Goal: Task Accomplishment & Management: Manage account settings

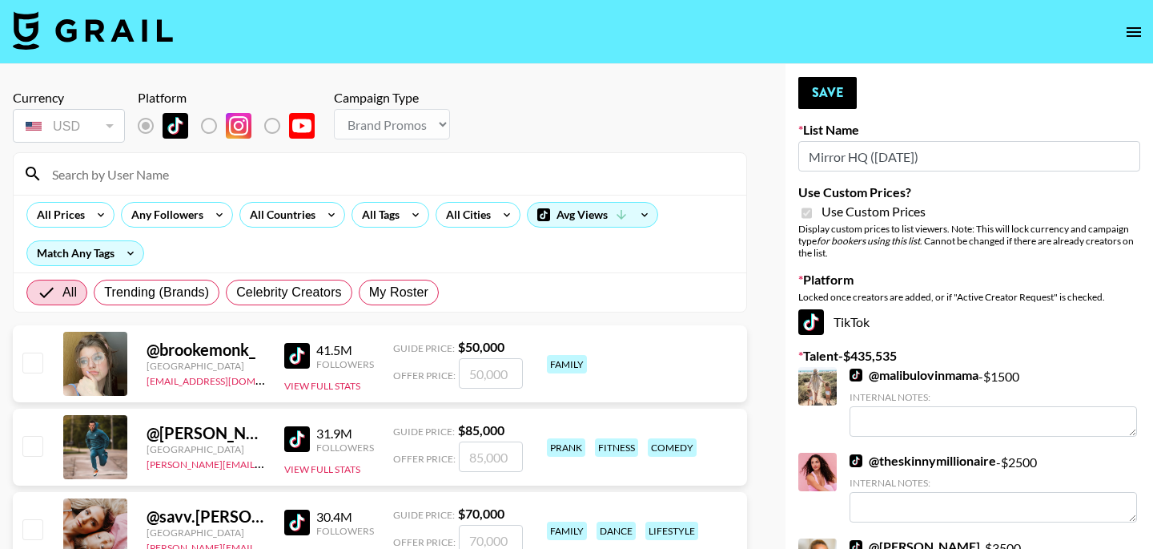
select select "Brand"
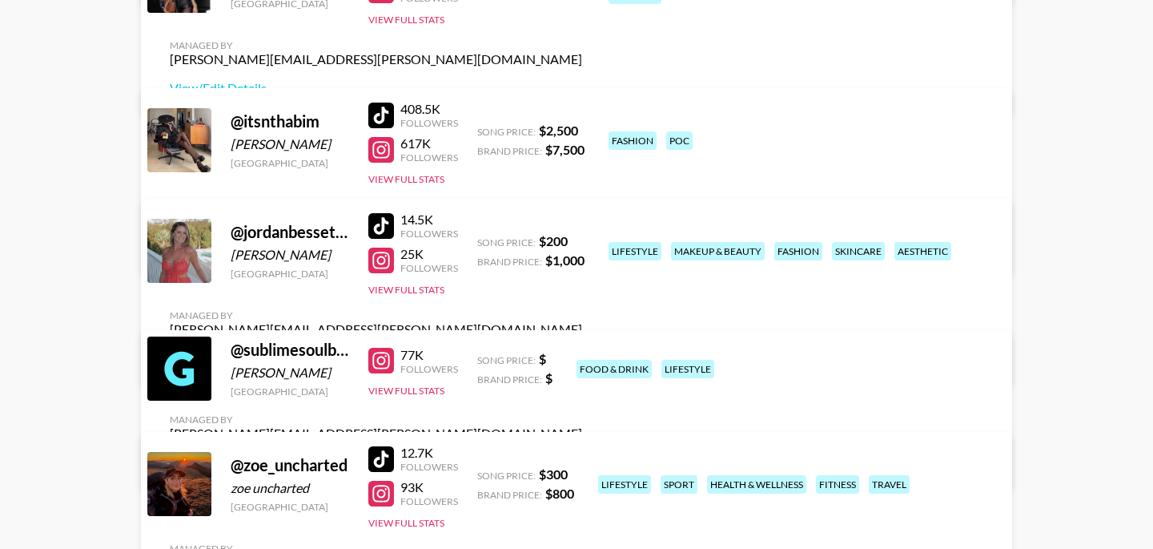
scroll to position [789, 0]
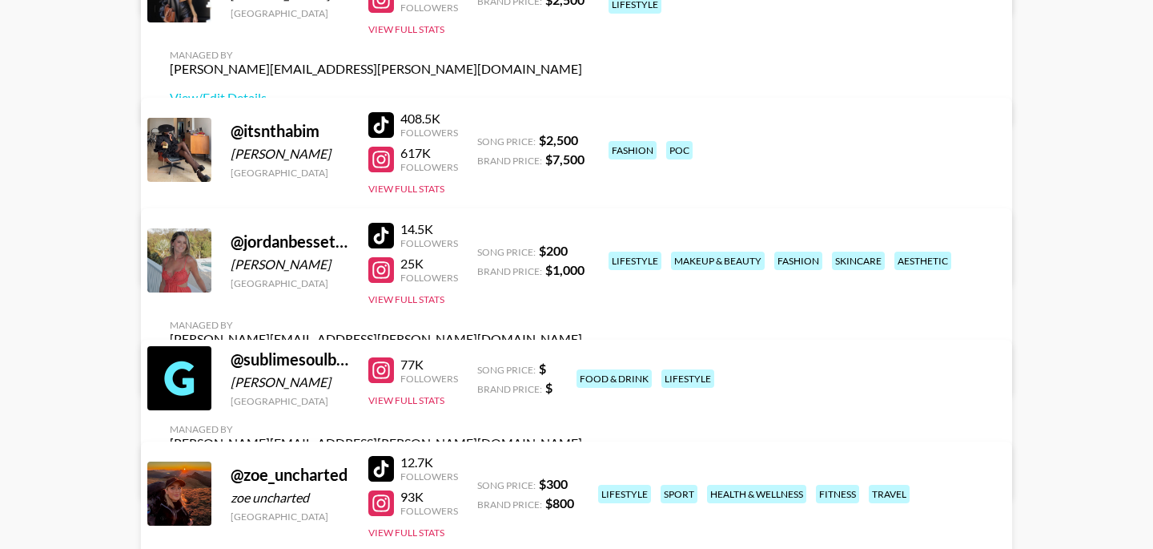
click at [582, 464] on link "View/Edit Details" at bounding box center [376, 472] width 412 height 16
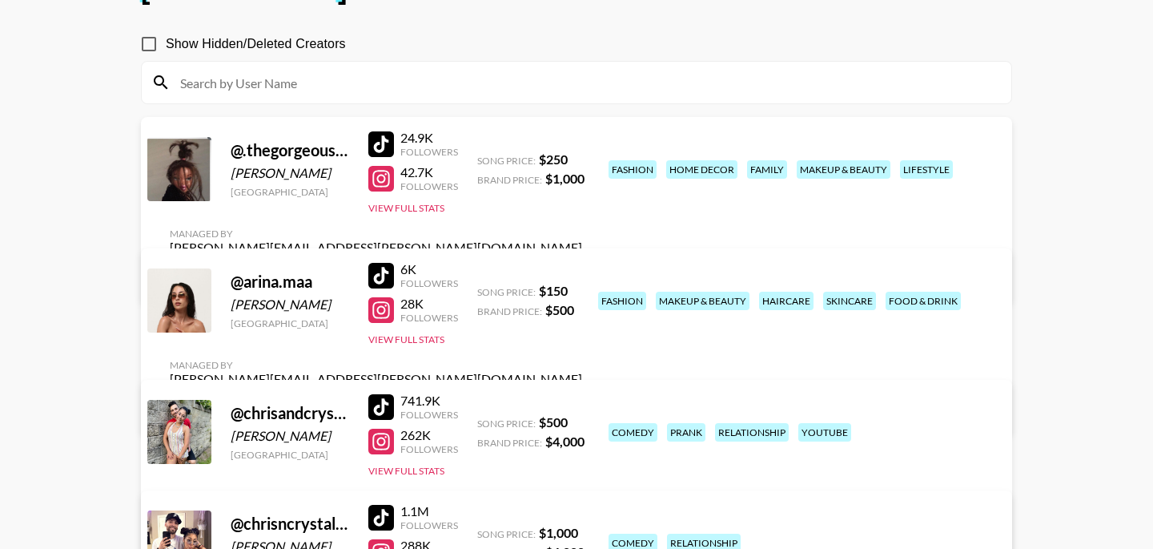
scroll to position [124, 0]
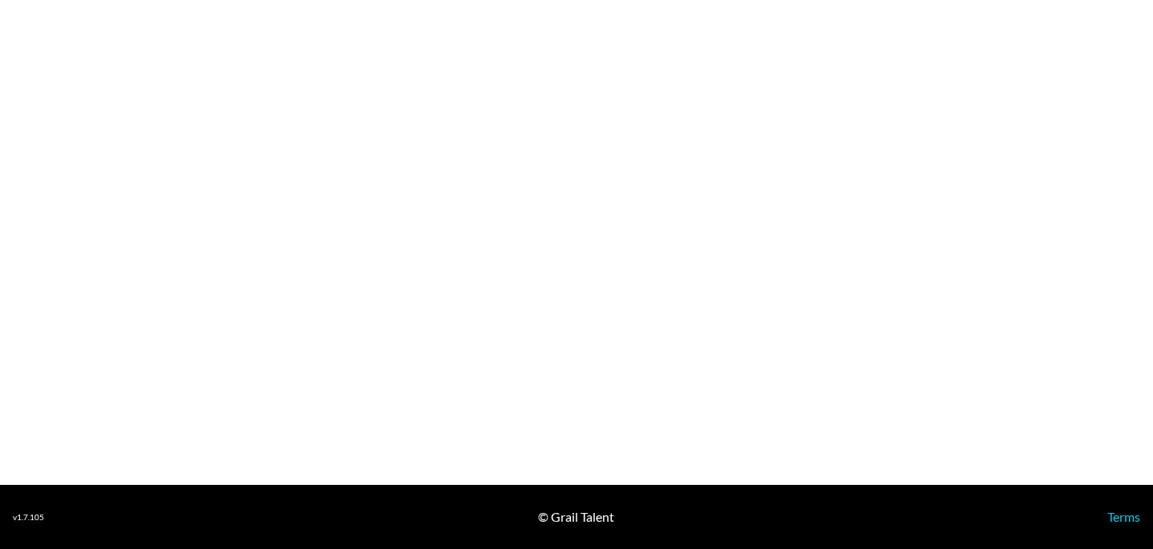
select select "USD"
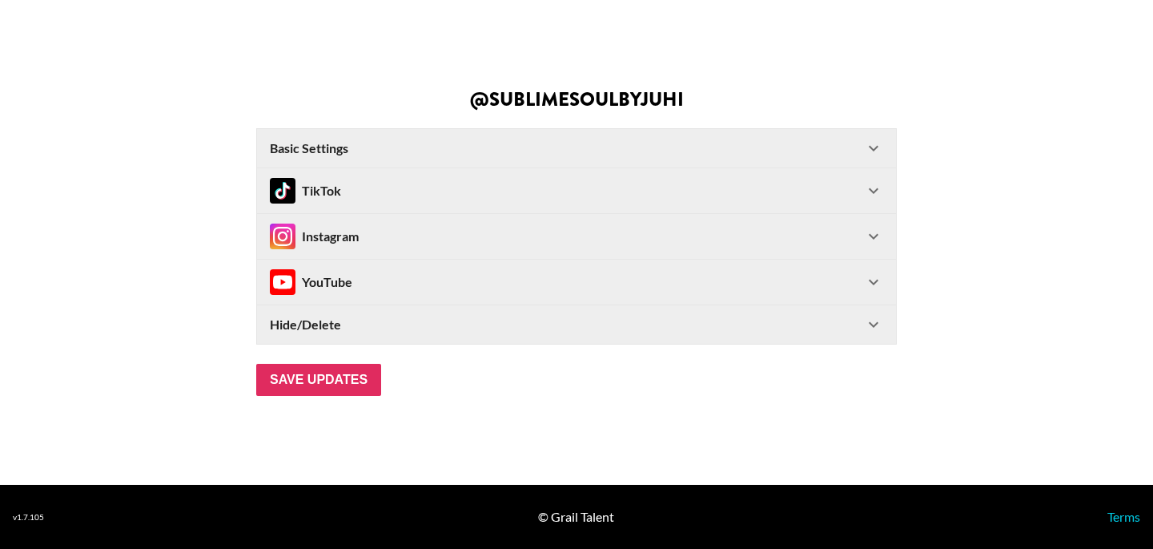
click at [407, 194] on div "TikTok" at bounding box center [567, 191] width 594 height 26
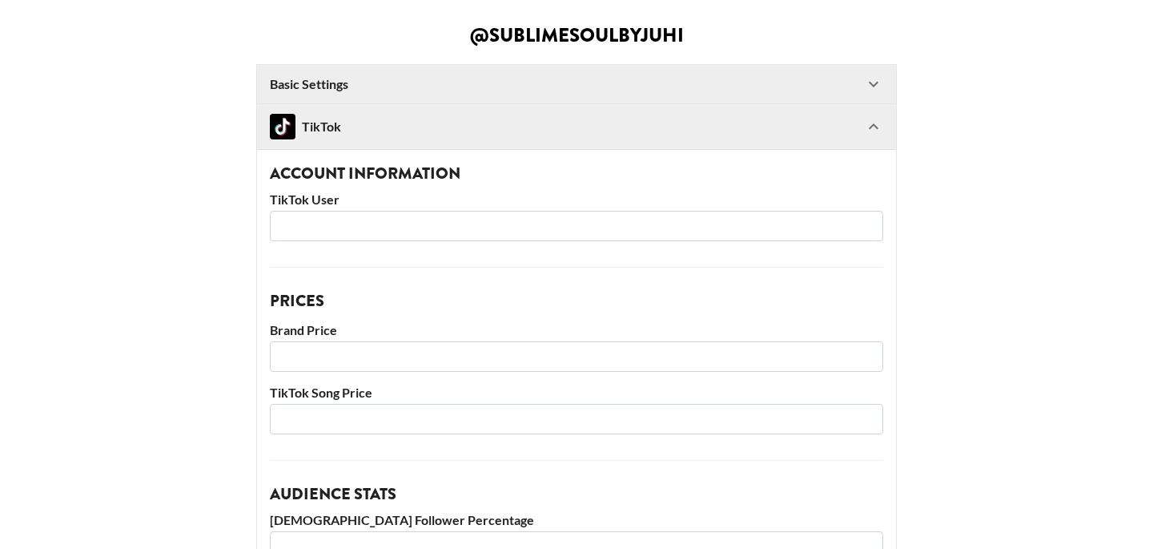
click at [873, 123] on icon at bounding box center [873, 126] width 19 height 19
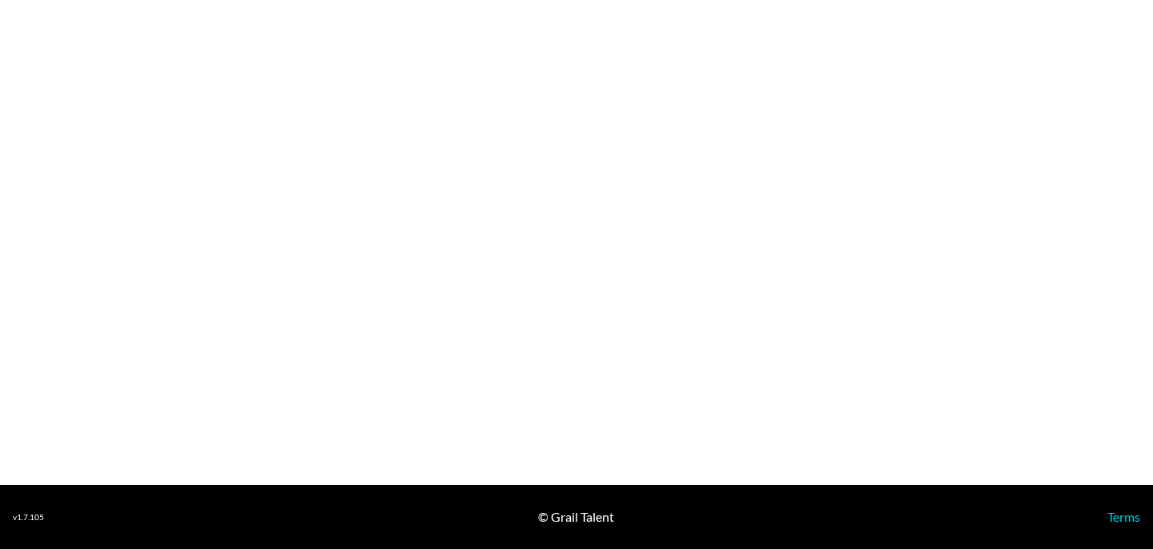
select select "USD"
